Goal: Information Seeking & Learning: Learn about a topic

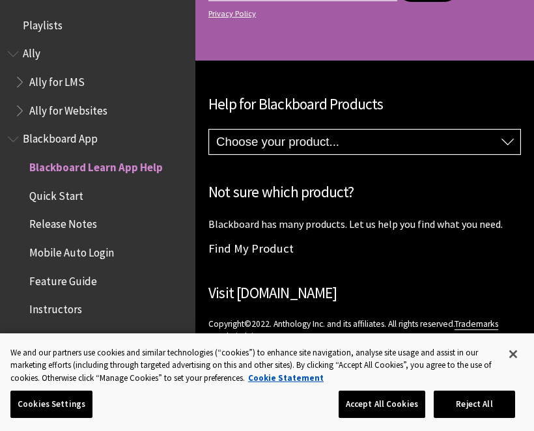
scroll to position [135, 0]
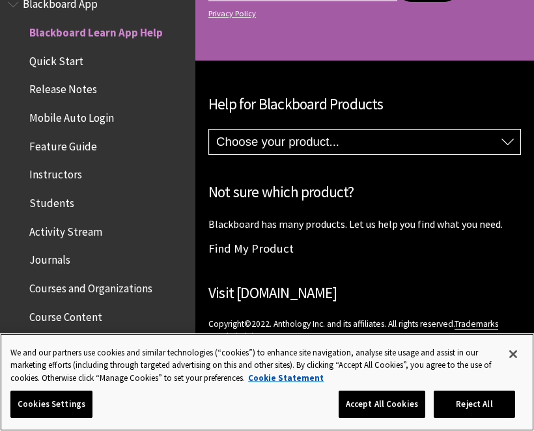
click at [391, 402] on button "Accept All Cookies" at bounding box center [381, 404] width 87 height 27
